Goal: Book appointment/travel/reservation

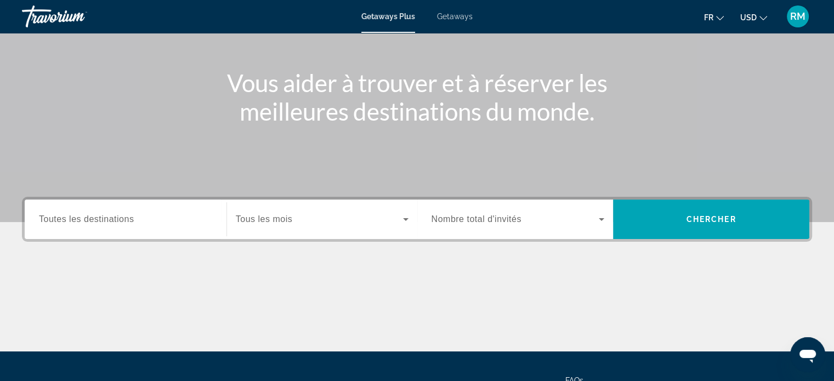
scroll to position [110, 0]
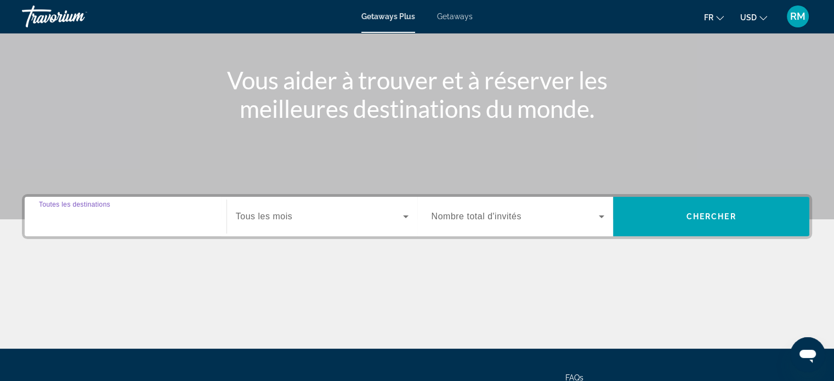
click at [128, 222] on input "Destination Toutes les destinations" at bounding box center [125, 217] width 173 height 13
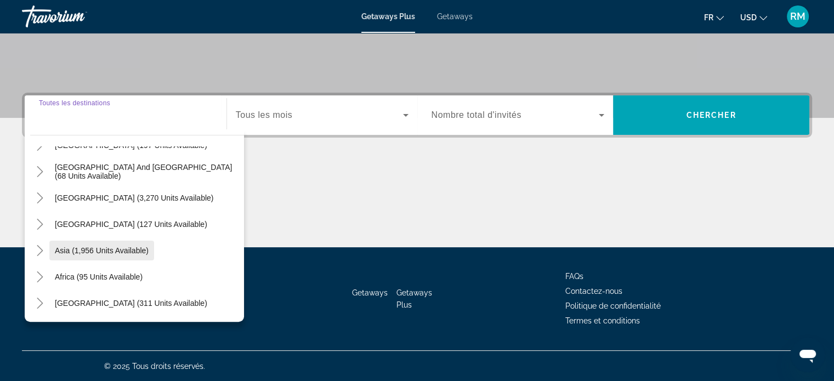
scroll to position [123, 0]
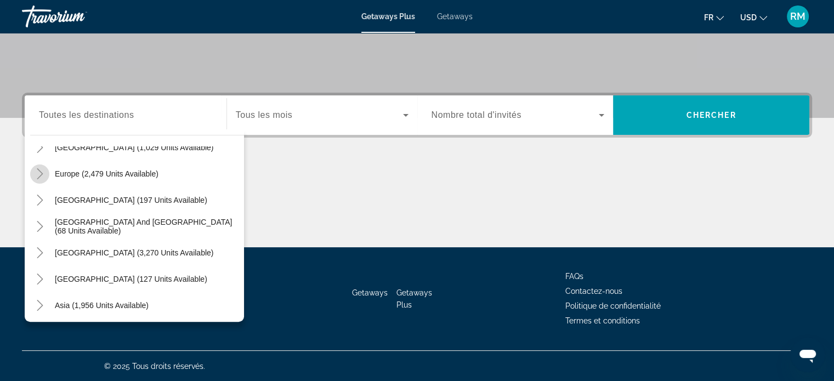
click at [39, 175] on icon "Toggle Europe (2,479 units available)" at bounding box center [40, 173] width 6 height 11
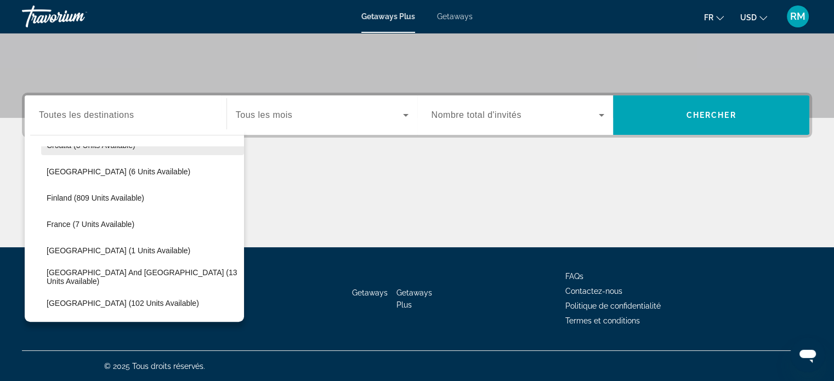
scroll to position [247, 0]
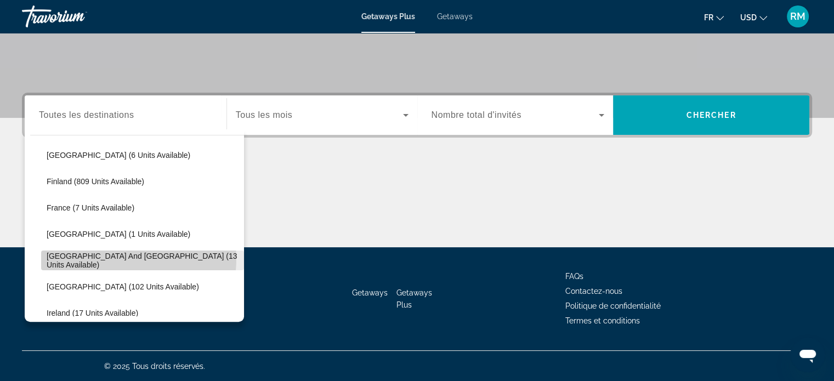
click at [125, 258] on span "[GEOGRAPHIC_DATA] and [GEOGRAPHIC_DATA] (13 units available)" at bounding box center [143, 261] width 192 height 18
type input "**********"
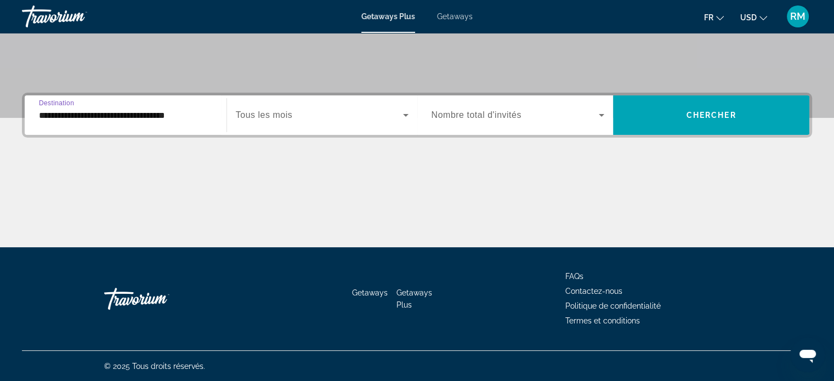
click at [381, 125] on div "Search widget" at bounding box center [322, 115] width 173 height 31
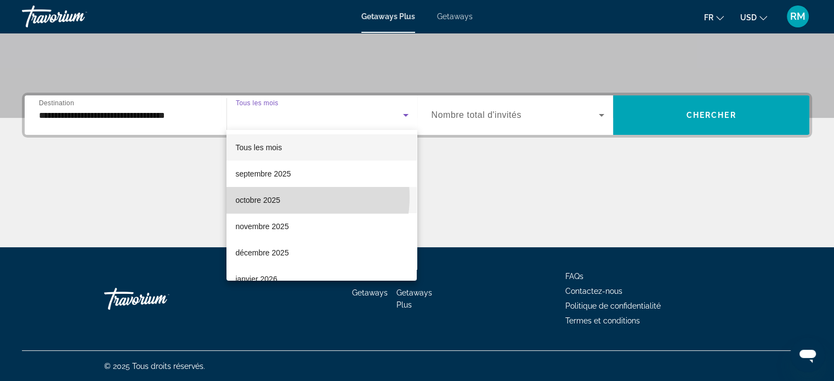
click at [282, 197] on mat-option "octobre 2025" at bounding box center [322, 200] width 190 height 26
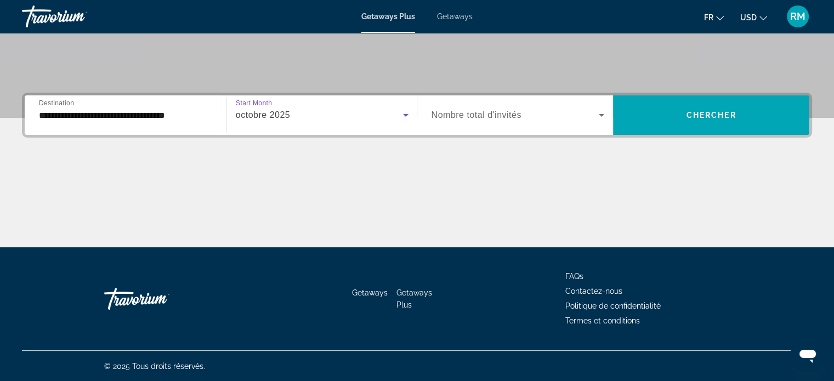
click at [536, 111] on span "Search widget" at bounding box center [516, 115] width 168 height 13
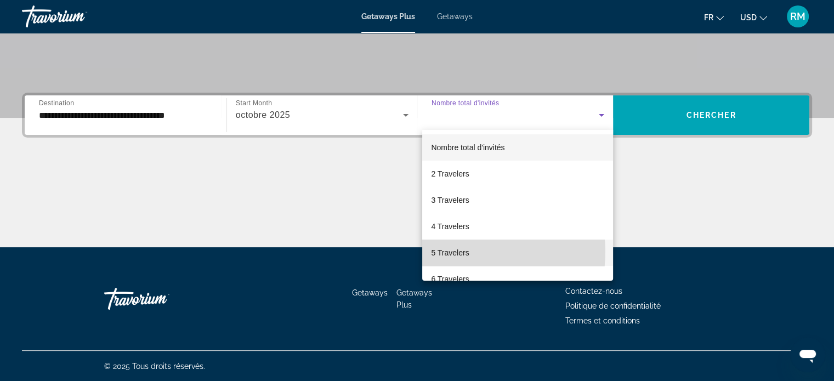
click at [461, 252] on span "5 Travelers" at bounding box center [450, 252] width 38 height 13
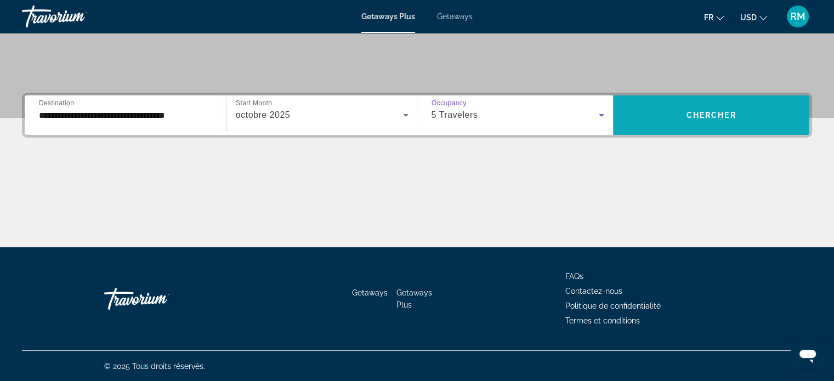
click at [697, 122] on span "Search widget" at bounding box center [711, 115] width 196 height 26
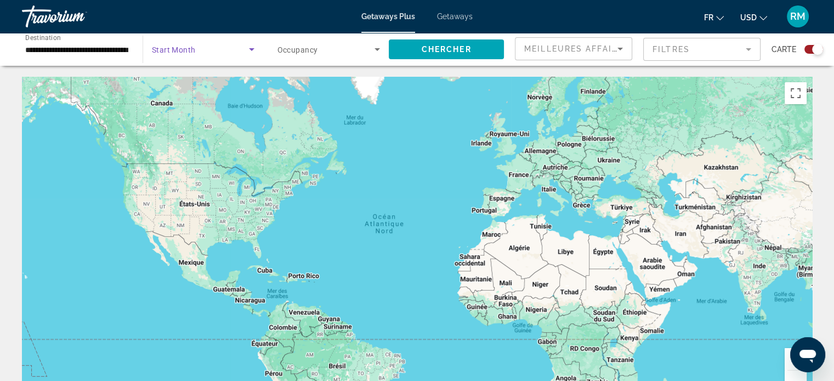
click at [255, 50] on icon "Search widget" at bounding box center [251, 49] width 13 height 13
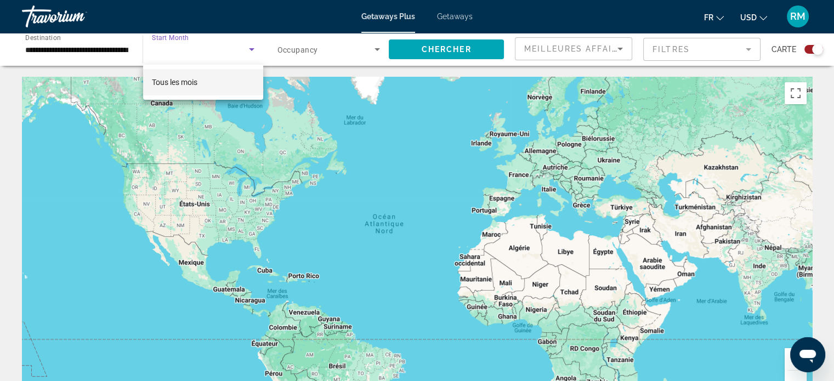
click at [449, 48] on div at bounding box center [417, 190] width 834 height 381
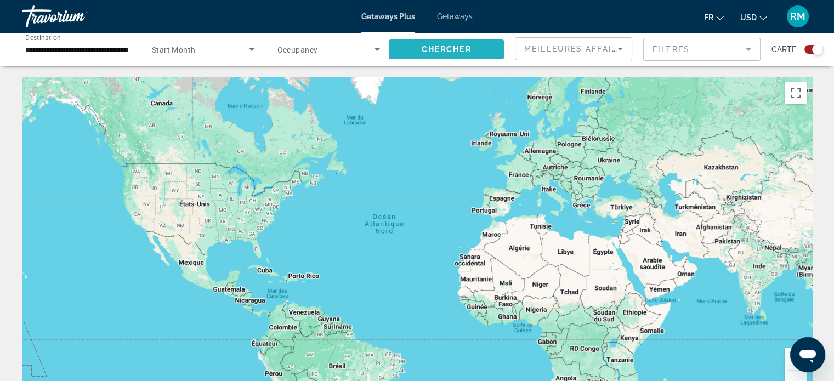
click at [448, 48] on span "Chercher" at bounding box center [447, 49] width 50 height 9
click at [252, 50] on icon "Search widget" at bounding box center [251, 49] width 13 height 13
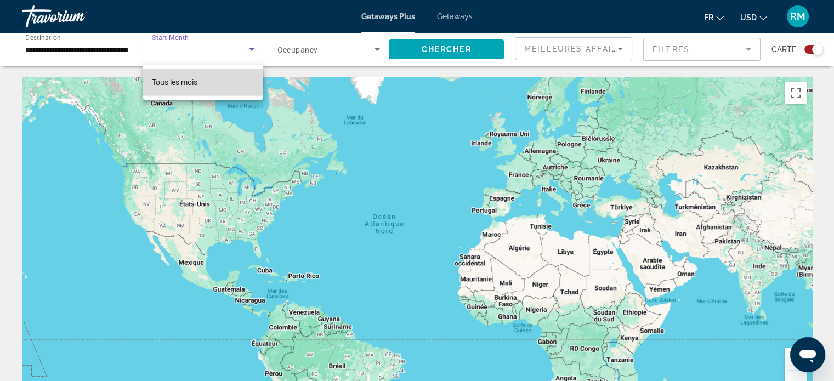
click at [192, 81] on span "Tous les mois" at bounding box center [175, 82] width 46 height 9
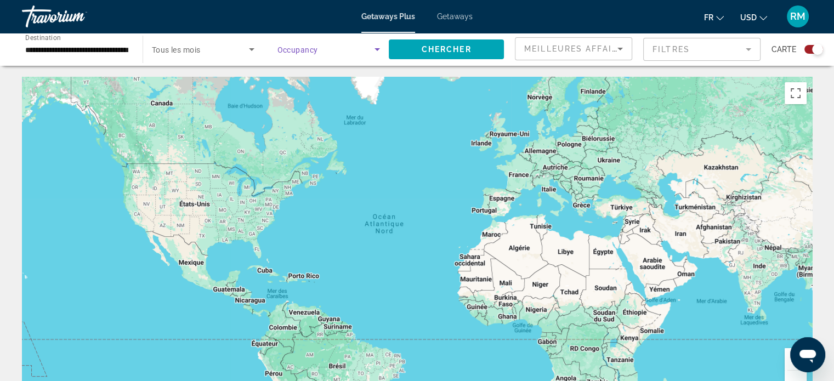
click at [373, 50] on icon "Search widget" at bounding box center [377, 49] width 13 height 13
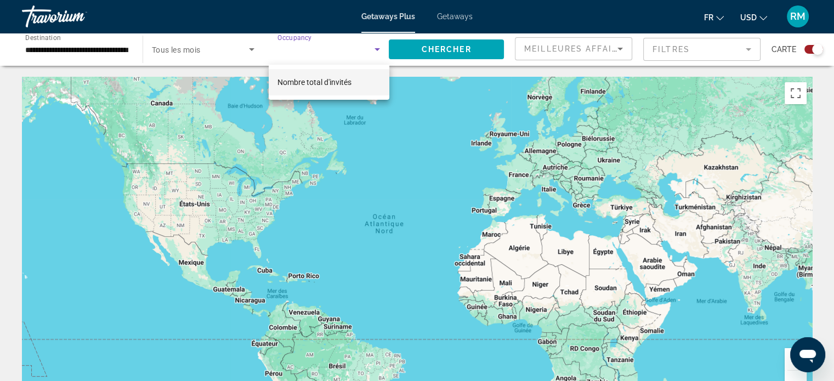
click at [425, 55] on div at bounding box center [417, 190] width 834 height 381
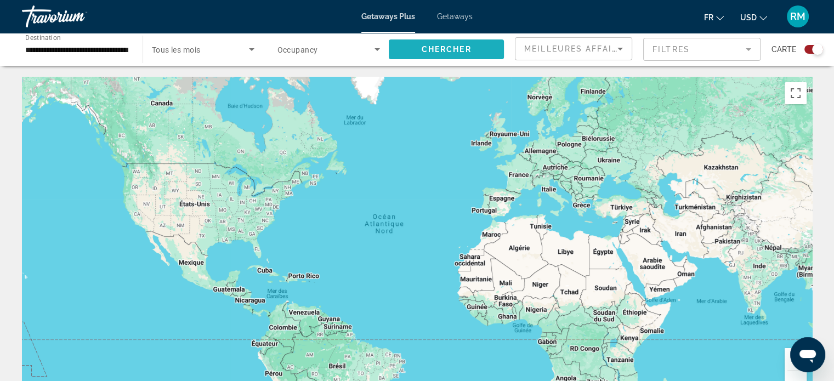
click at [425, 55] on span "Search widget" at bounding box center [446, 49] width 115 height 26
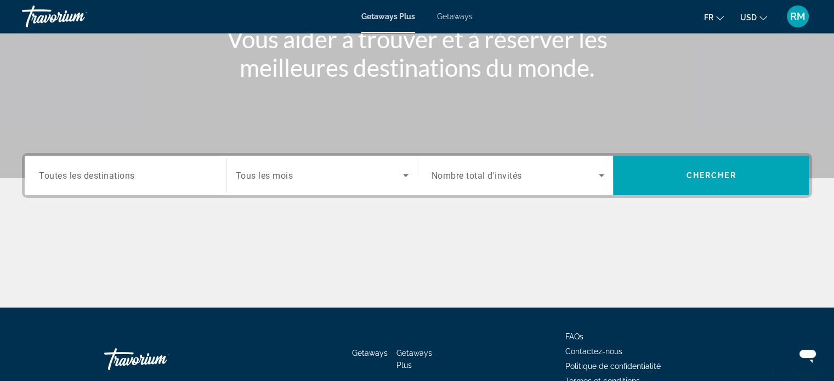
scroll to position [165, 0]
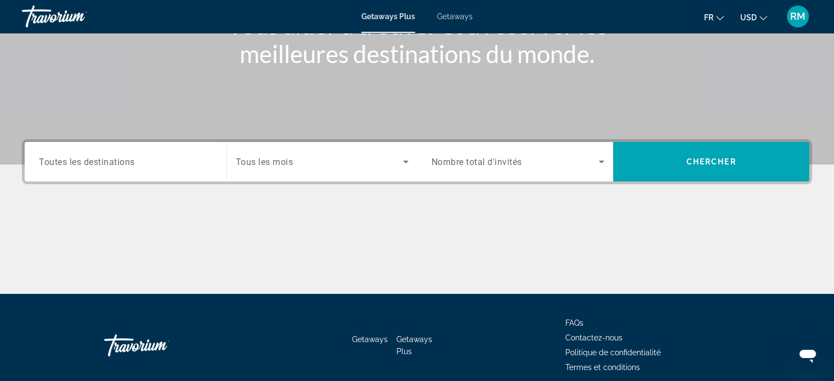
click at [151, 170] on div "Search widget" at bounding box center [125, 161] width 173 height 31
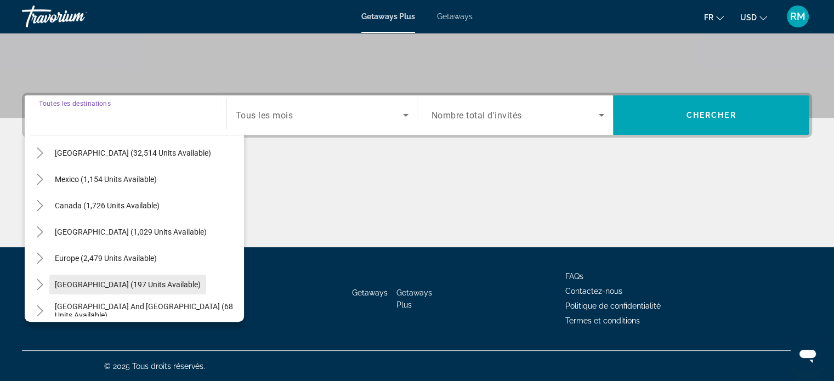
scroll to position [55, 0]
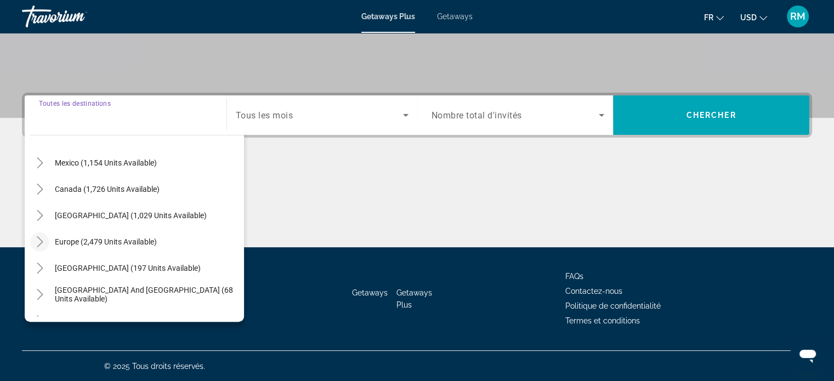
click at [43, 245] on icon "Toggle Europe (2,479 units available)" at bounding box center [40, 241] width 11 height 11
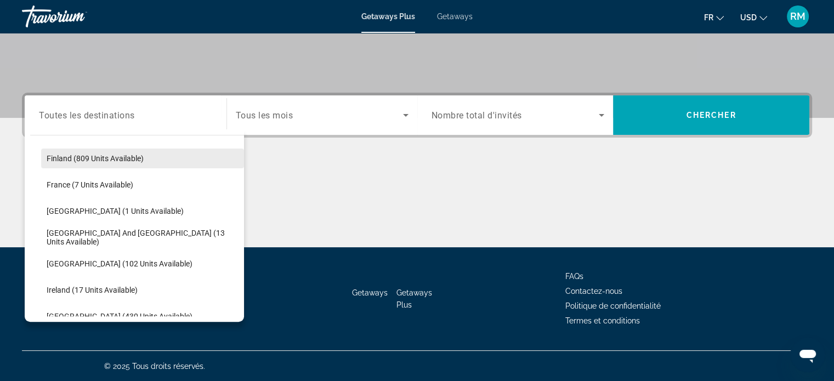
scroll to position [302, 0]
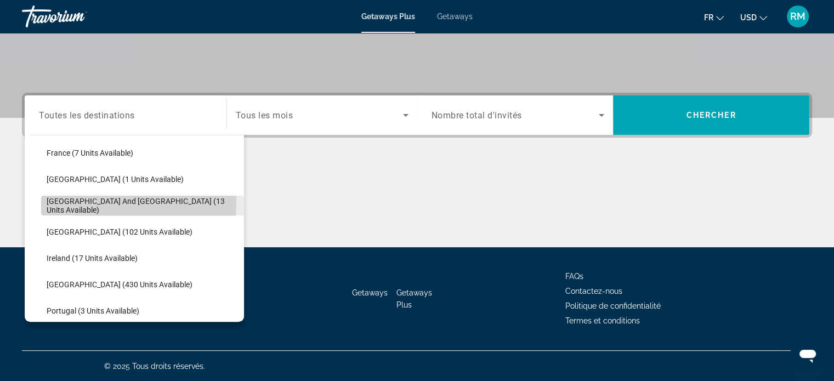
click at [86, 202] on span "[GEOGRAPHIC_DATA] and [GEOGRAPHIC_DATA] (13 units available)" at bounding box center [143, 206] width 192 height 18
type input "**********"
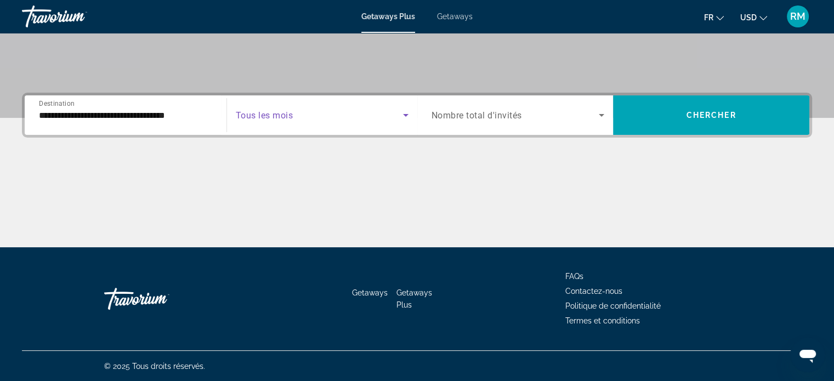
click at [408, 115] on icon "Search widget" at bounding box center [405, 115] width 13 height 13
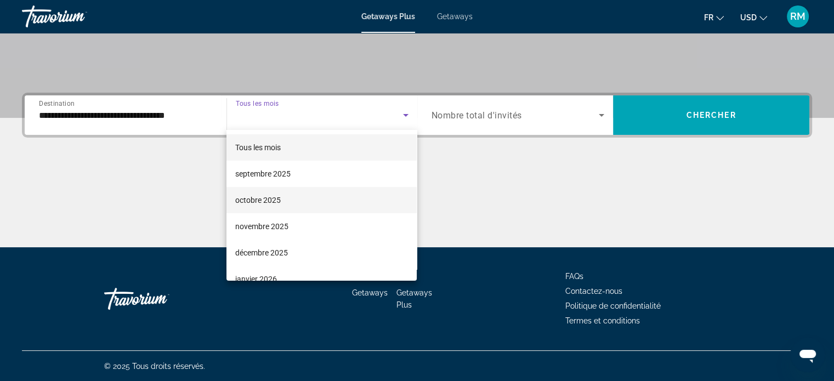
click at [289, 202] on mat-option "octobre 2025" at bounding box center [322, 200] width 190 height 26
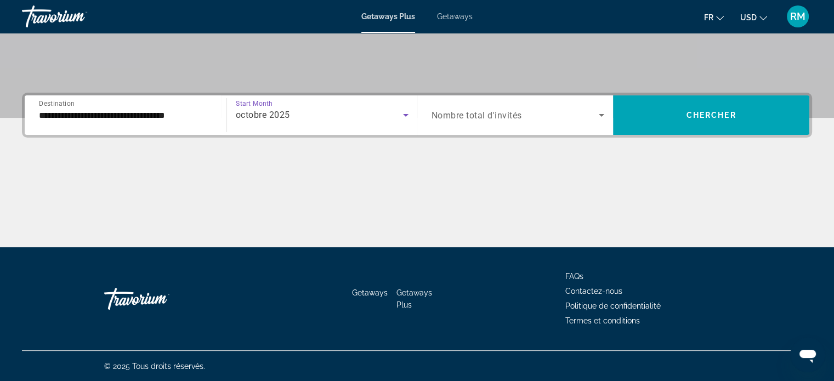
click at [603, 116] on icon "Search widget" at bounding box center [601, 115] width 13 height 13
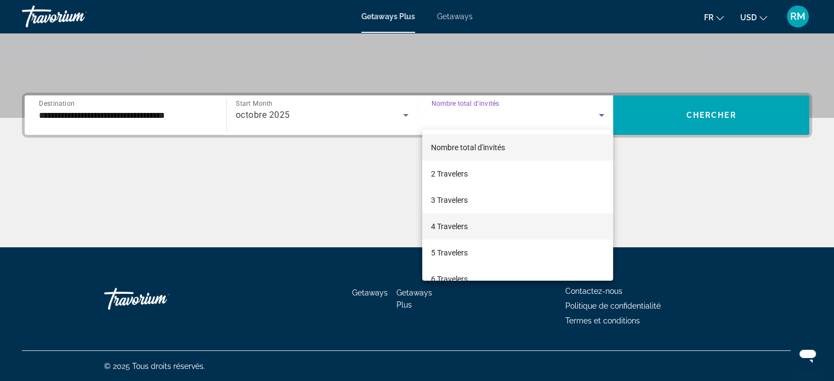
click at [476, 217] on mat-option "4 Travelers" at bounding box center [517, 226] width 191 height 26
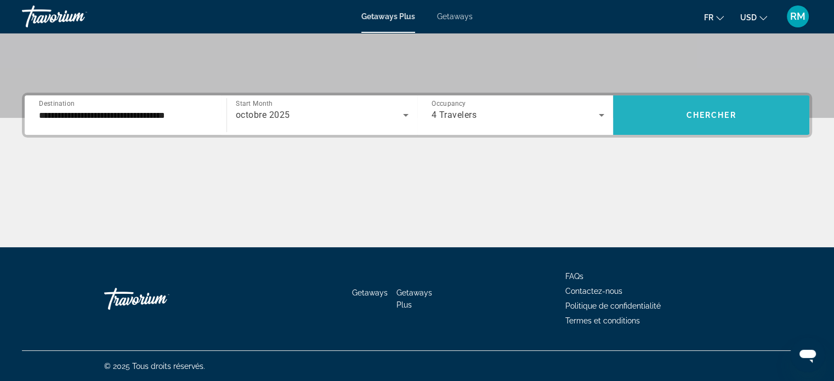
click at [699, 115] on span "Chercher" at bounding box center [712, 115] width 50 height 9
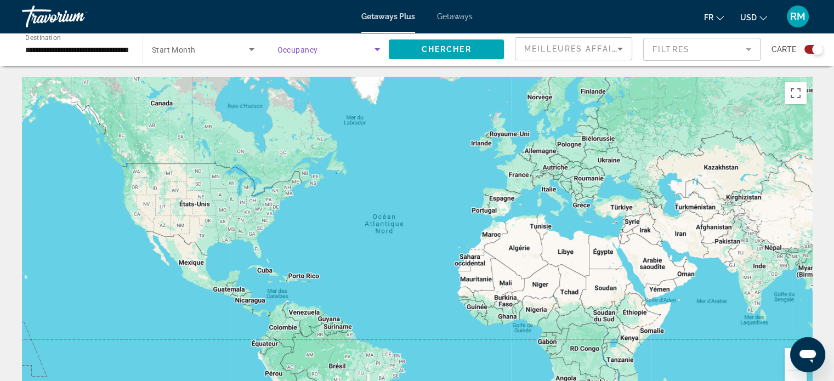
click at [326, 51] on span "Search widget" at bounding box center [327, 49] width 98 height 13
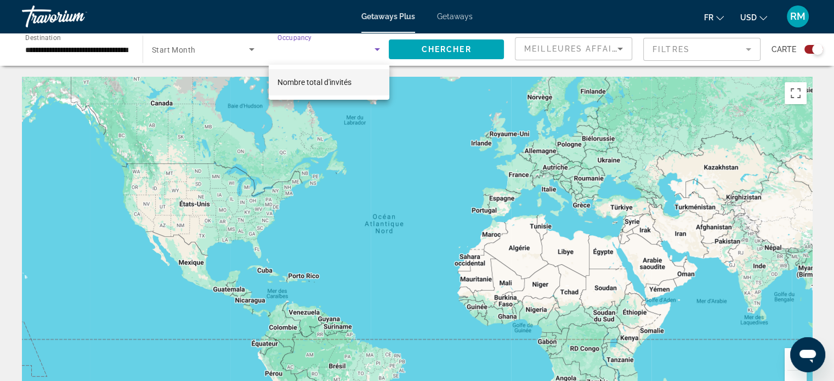
click at [320, 87] on span "Nombre total d'invités" at bounding box center [315, 82] width 74 height 9
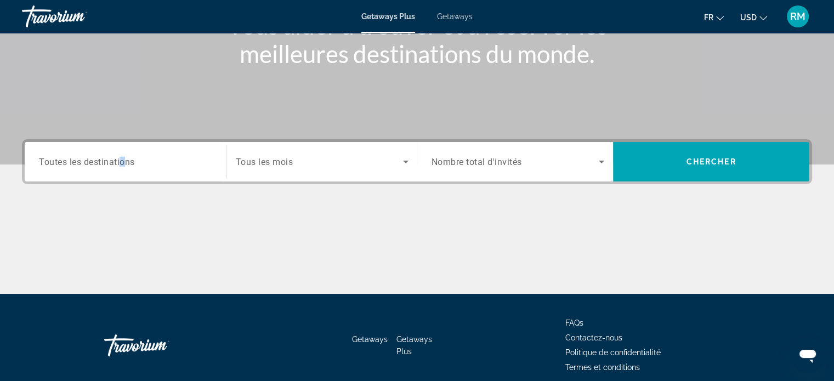
click at [123, 166] on span "Toutes les destinations" at bounding box center [87, 161] width 96 height 10
click at [123, 166] on input "Destination Toutes les destinations" at bounding box center [125, 162] width 173 height 13
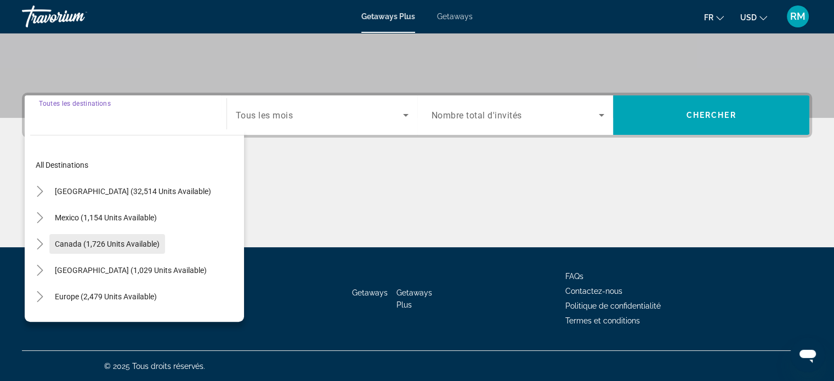
scroll to position [55, 0]
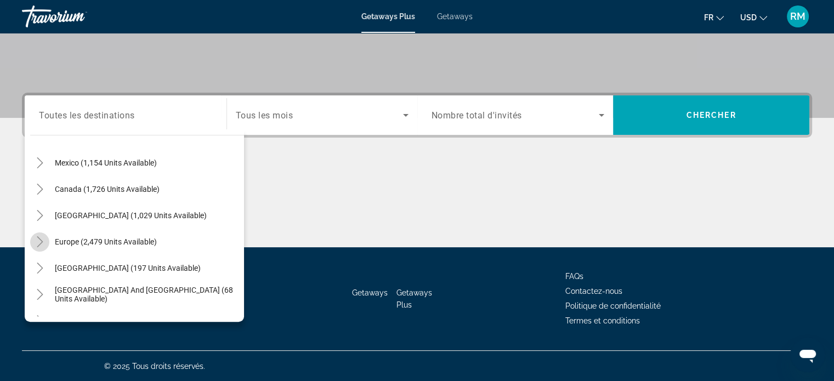
click at [39, 242] on icon "Toggle Europe (2,479 units available)" at bounding box center [40, 241] width 11 height 11
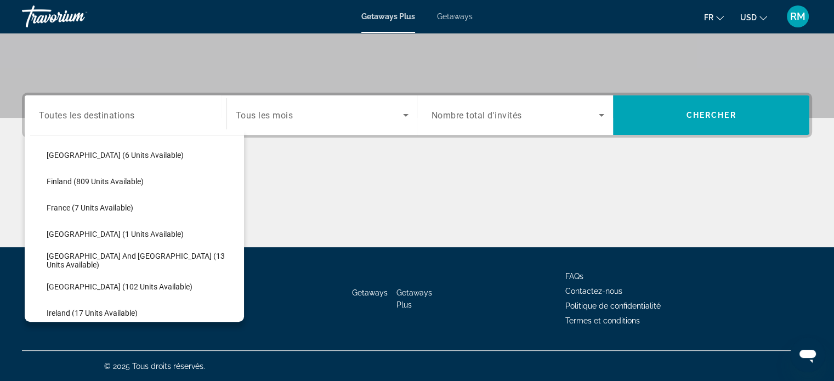
scroll to position [302, 0]
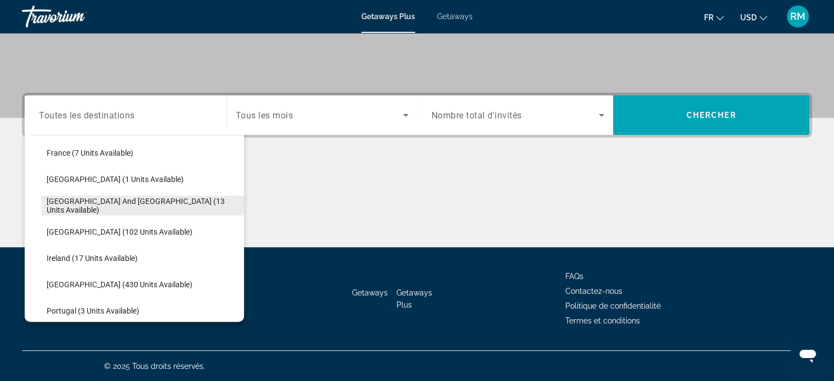
click at [78, 210] on span "Search widget" at bounding box center [142, 206] width 203 height 26
type input "**********"
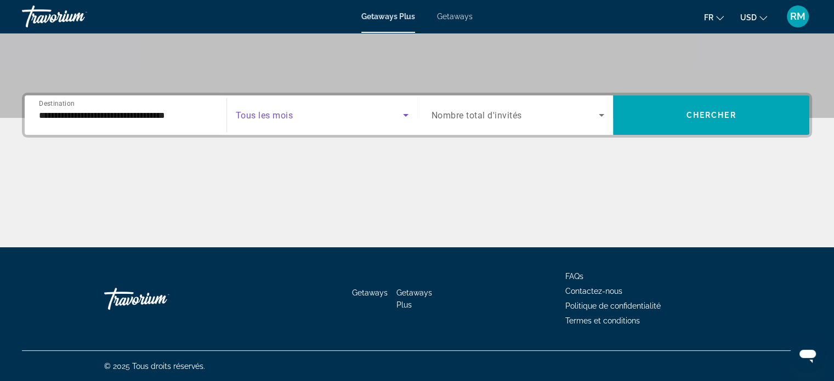
click at [401, 115] on icon "Search widget" at bounding box center [405, 115] width 13 height 13
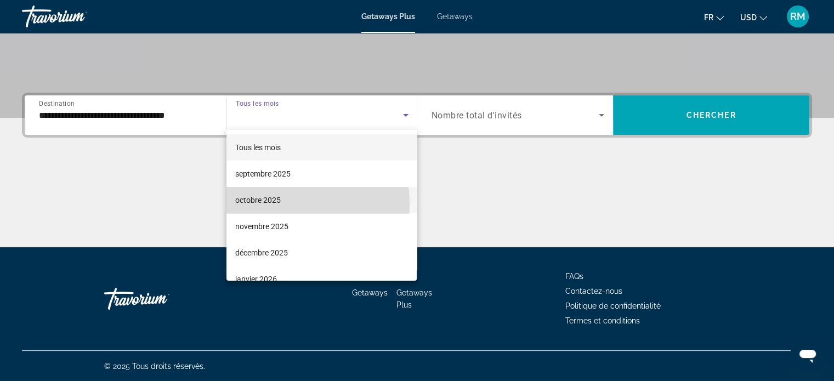
click at [285, 204] on mat-option "octobre 2025" at bounding box center [322, 200] width 190 height 26
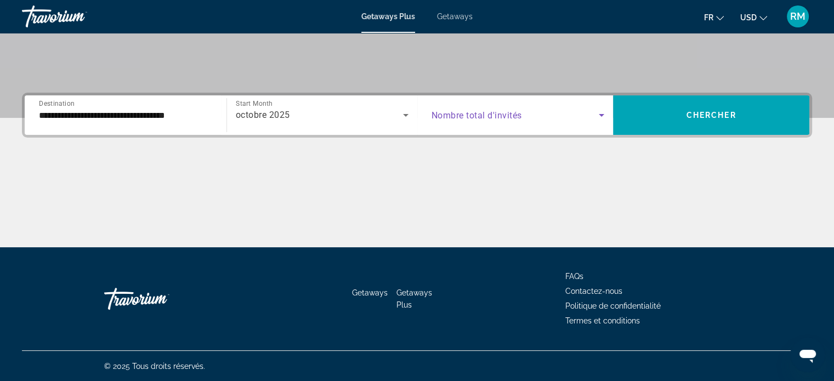
click at [594, 116] on span "Search widget" at bounding box center [516, 115] width 168 height 13
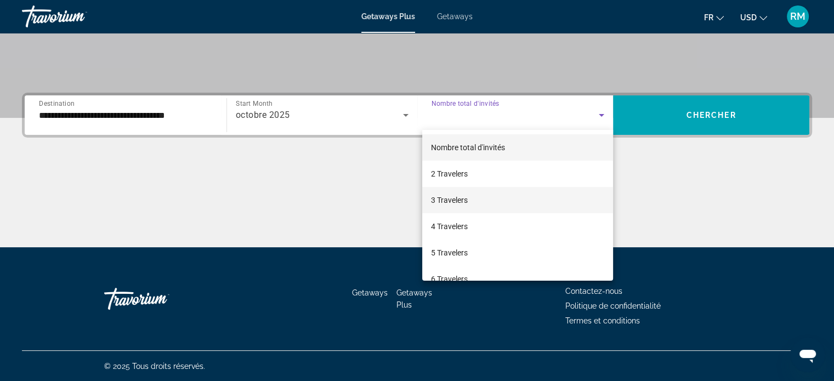
click at [485, 196] on mat-option "3 Travelers" at bounding box center [517, 200] width 191 height 26
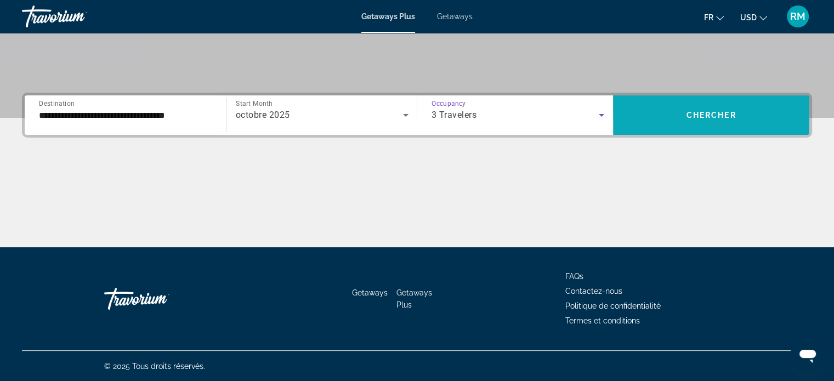
click at [725, 116] on span "Chercher" at bounding box center [712, 115] width 50 height 9
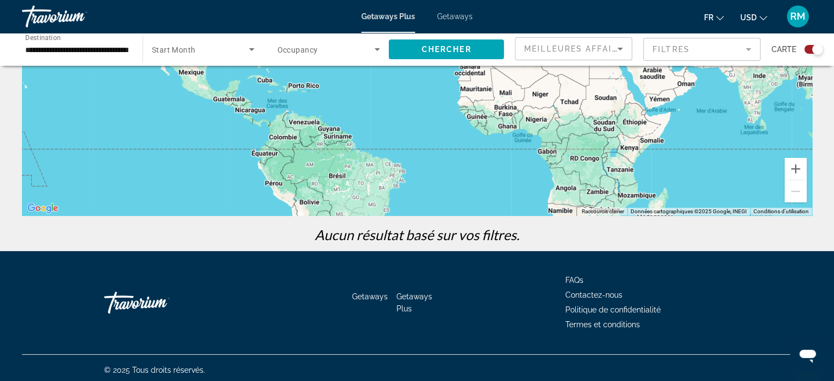
scroll to position [194, 0]
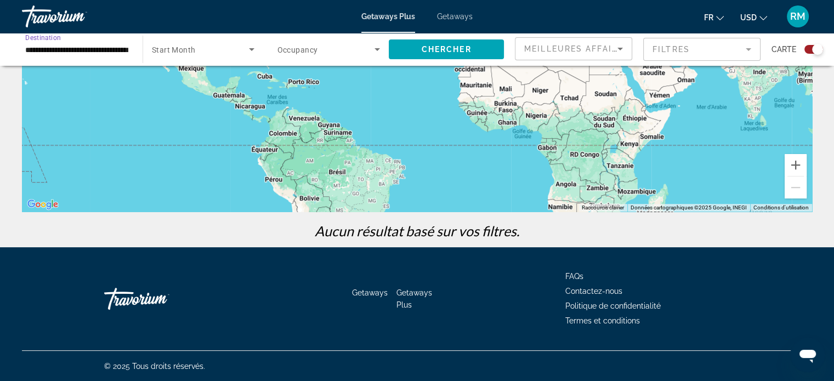
click at [108, 52] on input "**********" at bounding box center [76, 49] width 103 height 13
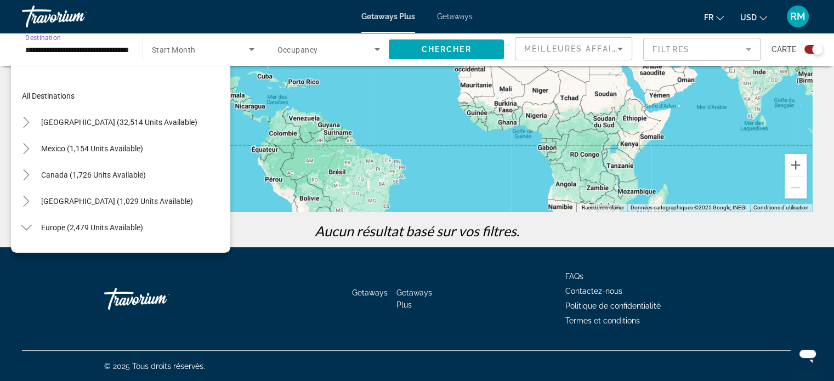
scroll to position [276, 0]
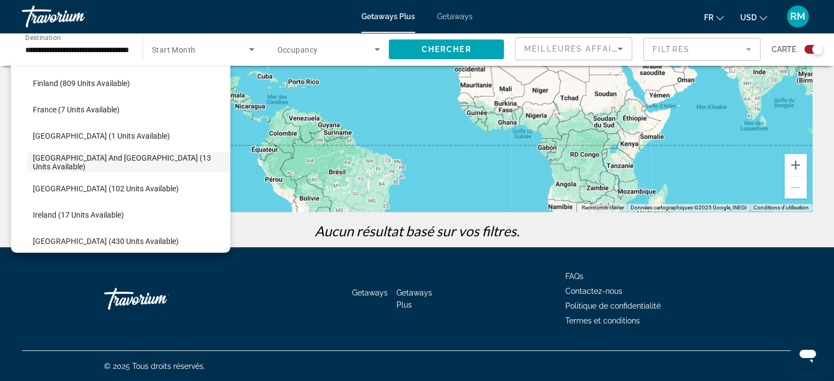
click at [304, 49] on span "Occupancy" at bounding box center [298, 50] width 41 height 9
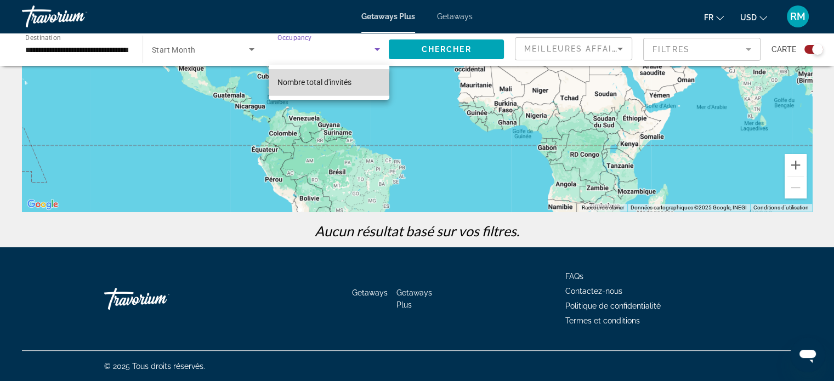
click at [305, 83] on span "Nombre total d'invités" at bounding box center [315, 82] width 74 height 9
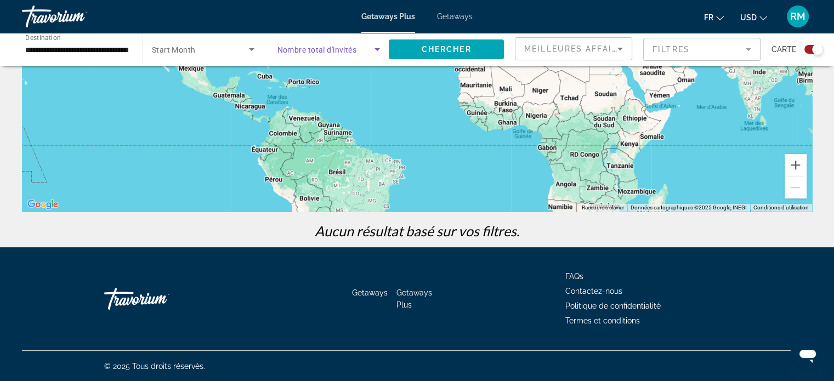
click at [248, 51] on icon "Search widget" at bounding box center [251, 49] width 13 height 13
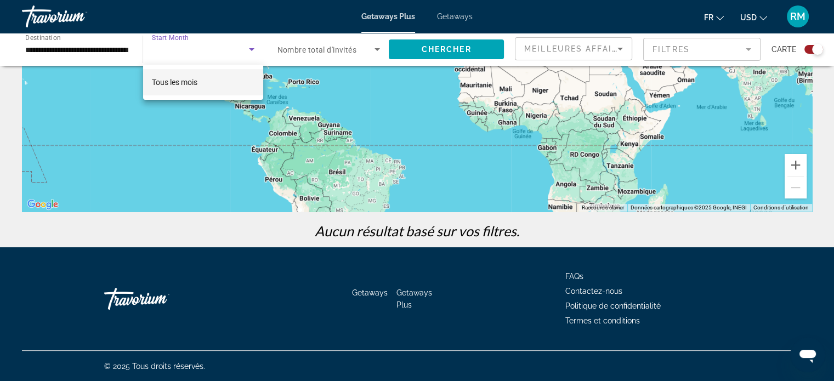
click at [217, 81] on mat-option "Tous les mois" at bounding box center [203, 82] width 120 height 26
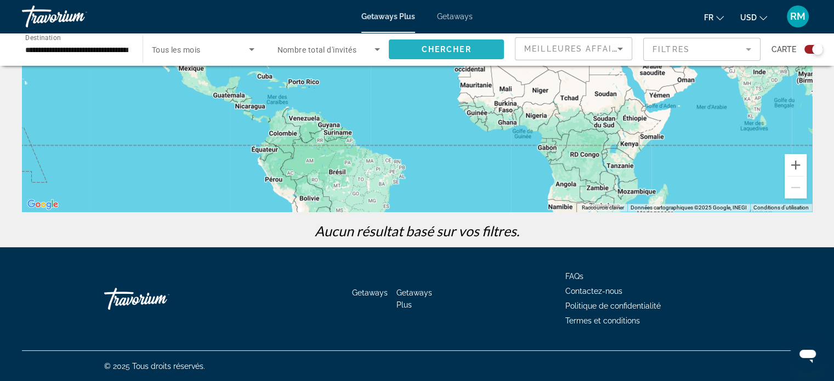
click at [463, 55] on span "Search widget" at bounding box center [446, 49] width 115 height 26
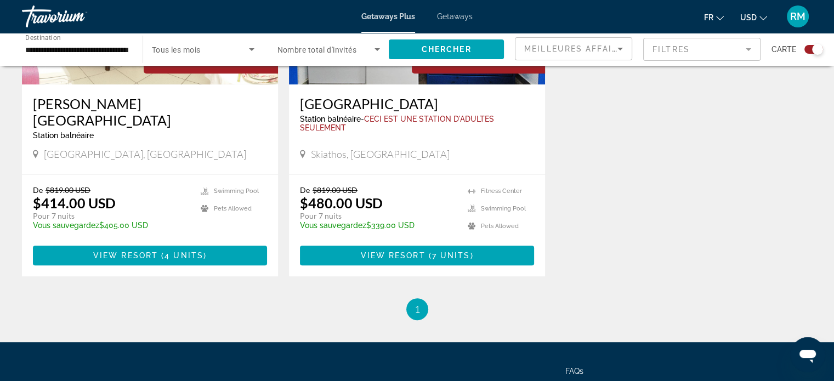
scroll to position [546, 0]
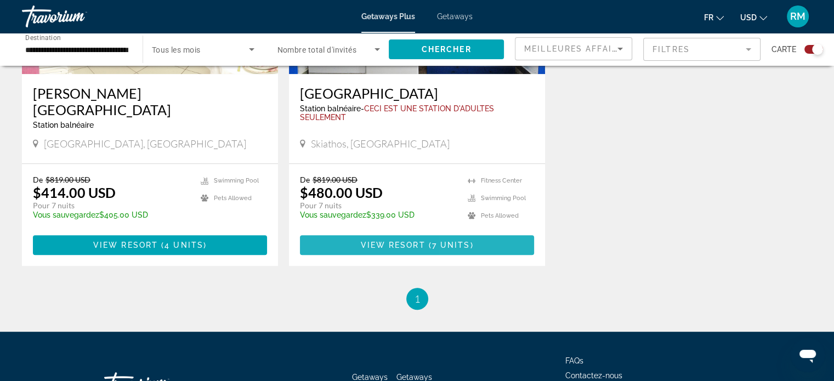
click at [470, 241] on span "( 7 units )" at bounding box center [450, 245] width 48 height 9
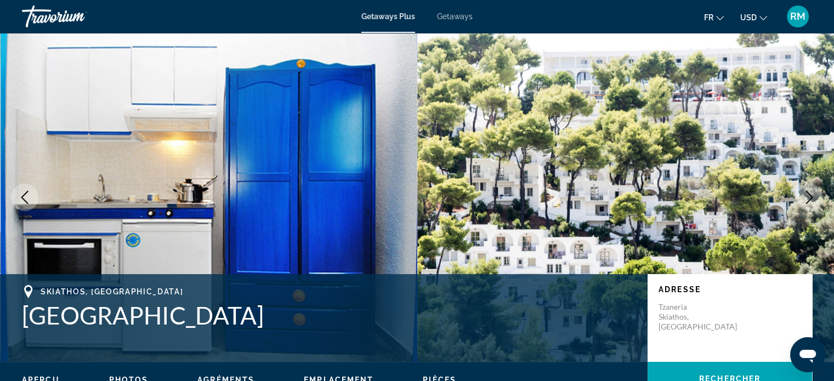
click at [455, 22] on div "Getaways Plus Getaways fr English Español Français Italiano Português русский U…" at bounding box center [417, 16] width 834 height 29
click at [455, 19] on span "Getaways" at bounding box center [455, 16] width 36 height 9
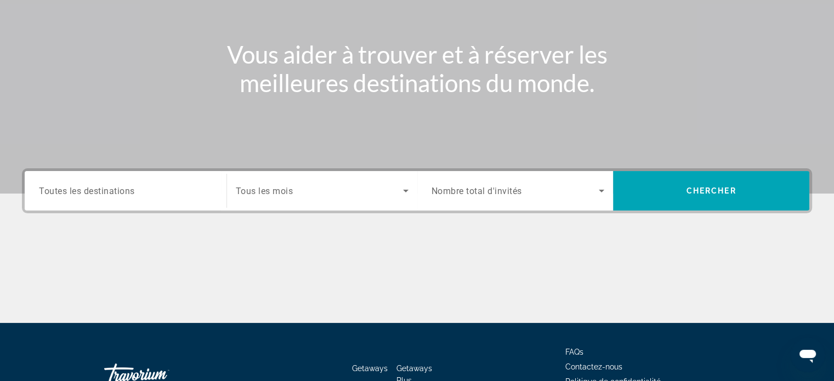
scroll to position [165, 0]
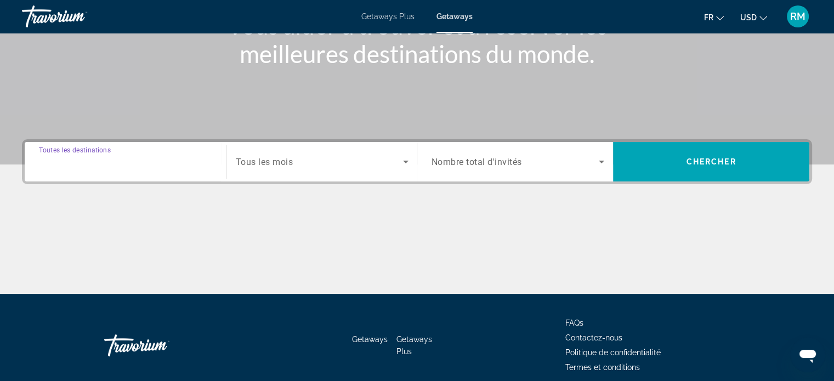
click at [189, 166] on input "Destination Toutes les destinations" at bounding box center [125, 162] width 173 height 13
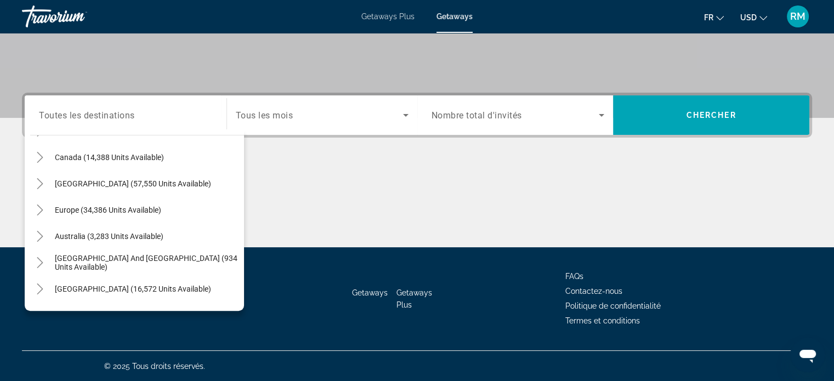
scroll to position [82, 0]
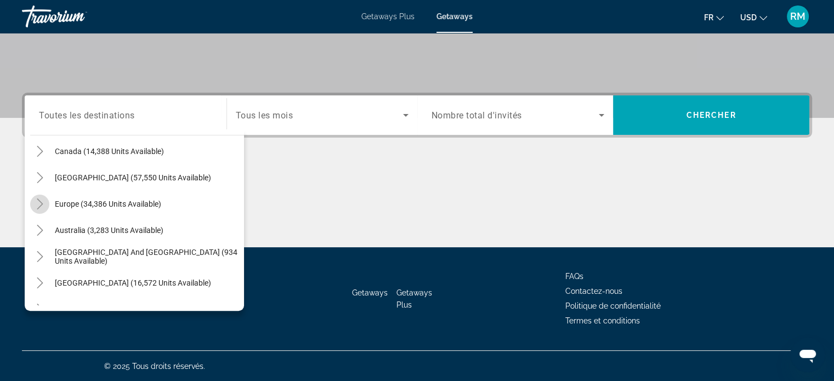
click at [37, 203] on icon "Toggle Europe (34,386 units available)" at bounding box center [40, 204] width 11 height 11
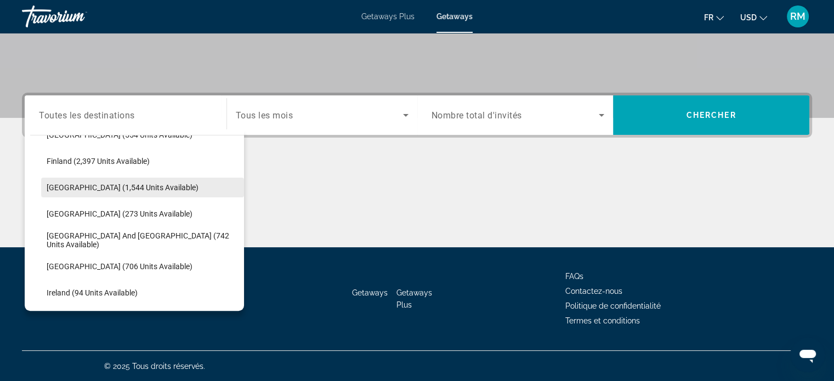
scroll to position [302, 0]
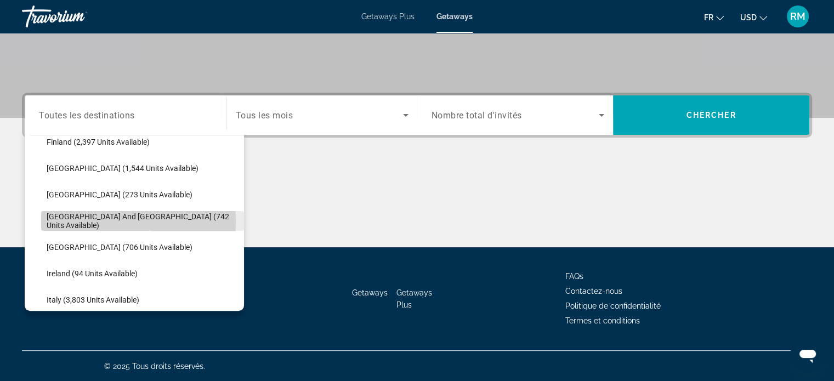
click at [54, 221] on span "[GEOGRAPHIC_DATA] and [GEOGRAPHIC_DATA] (742 units available)" at bounding box center [143, 221] width 192 height 18
type input "**********"
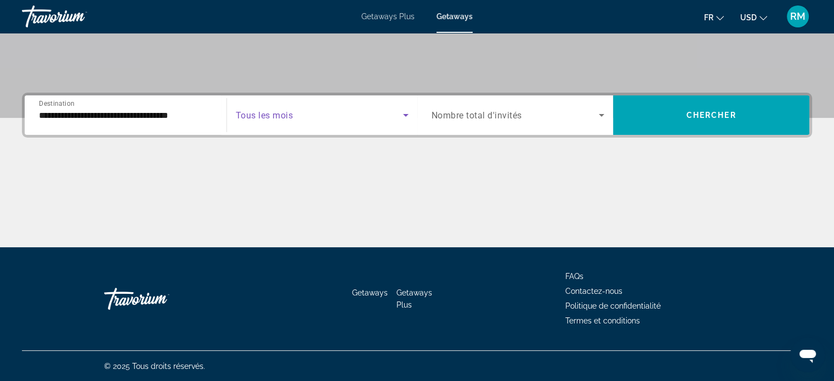
click at [411, 118] on icon "Search widget" at bounding box center [405, 115] width 13 height 13
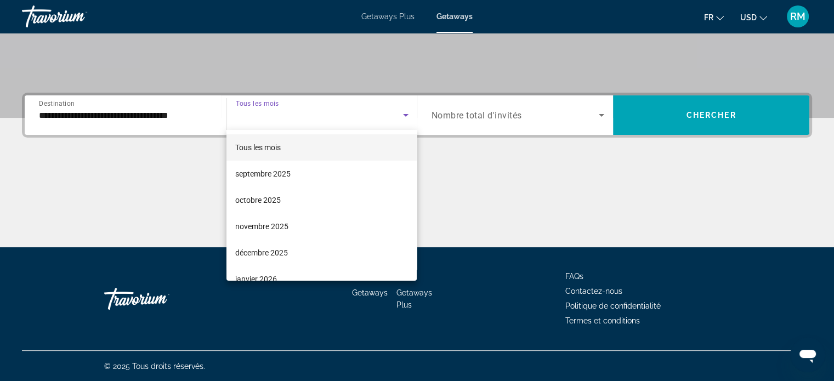
click at [342, 110] on div at bounding box center [417, 190] width 834 height 381
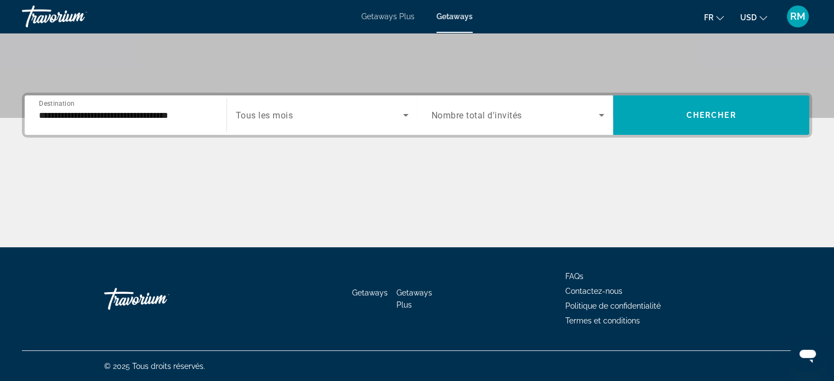
click at [478, 117] on span "Nombre total d'invités" at bounding box center [477, 115] width 91 height 10
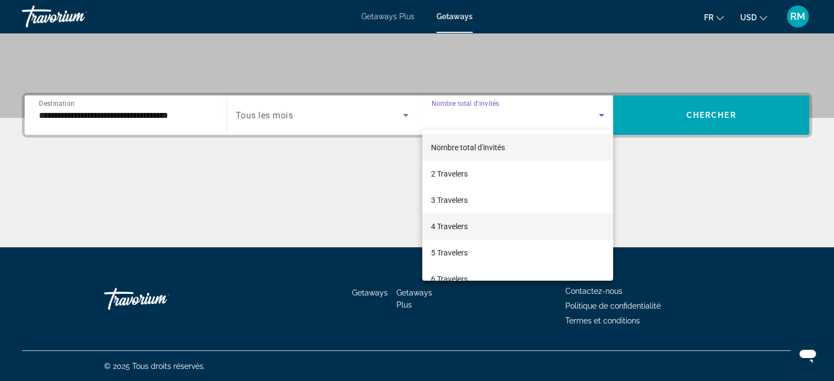
click at [467, 227] on span "4 Travelers" at bounding box center [449, 226] width 37 height 13
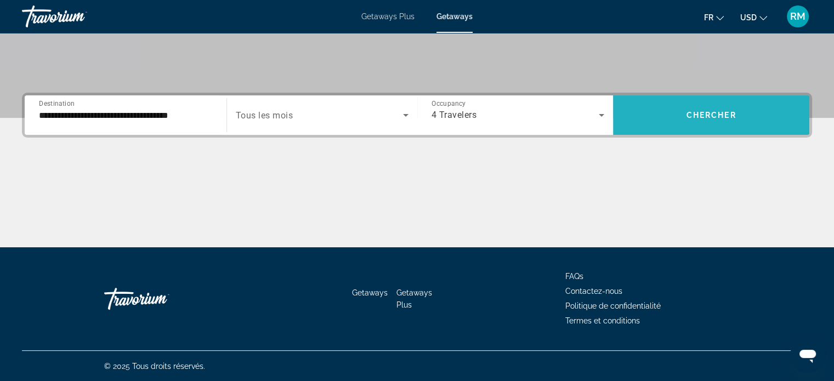
click at [734, 116] on span "Chercher" at bounding box center [712, 115] width 50 height 9
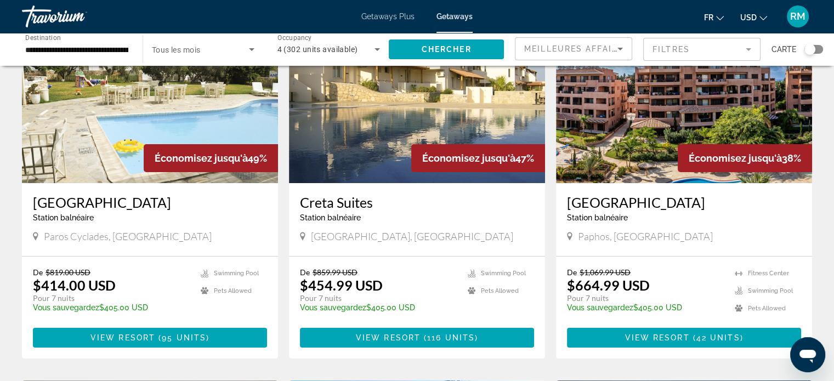
scroll to position [110, 0]
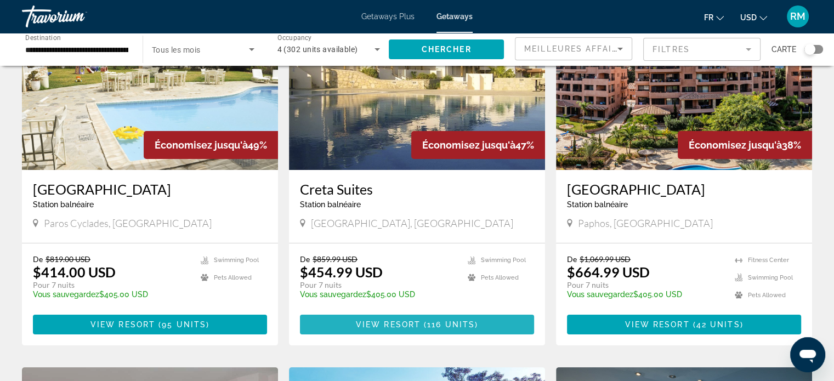
click at [471, 327] on span "116 units" at bounding box center [451, 324] width 48 height 9
